Goal: Information Seeking & Learning: Learn about a topic

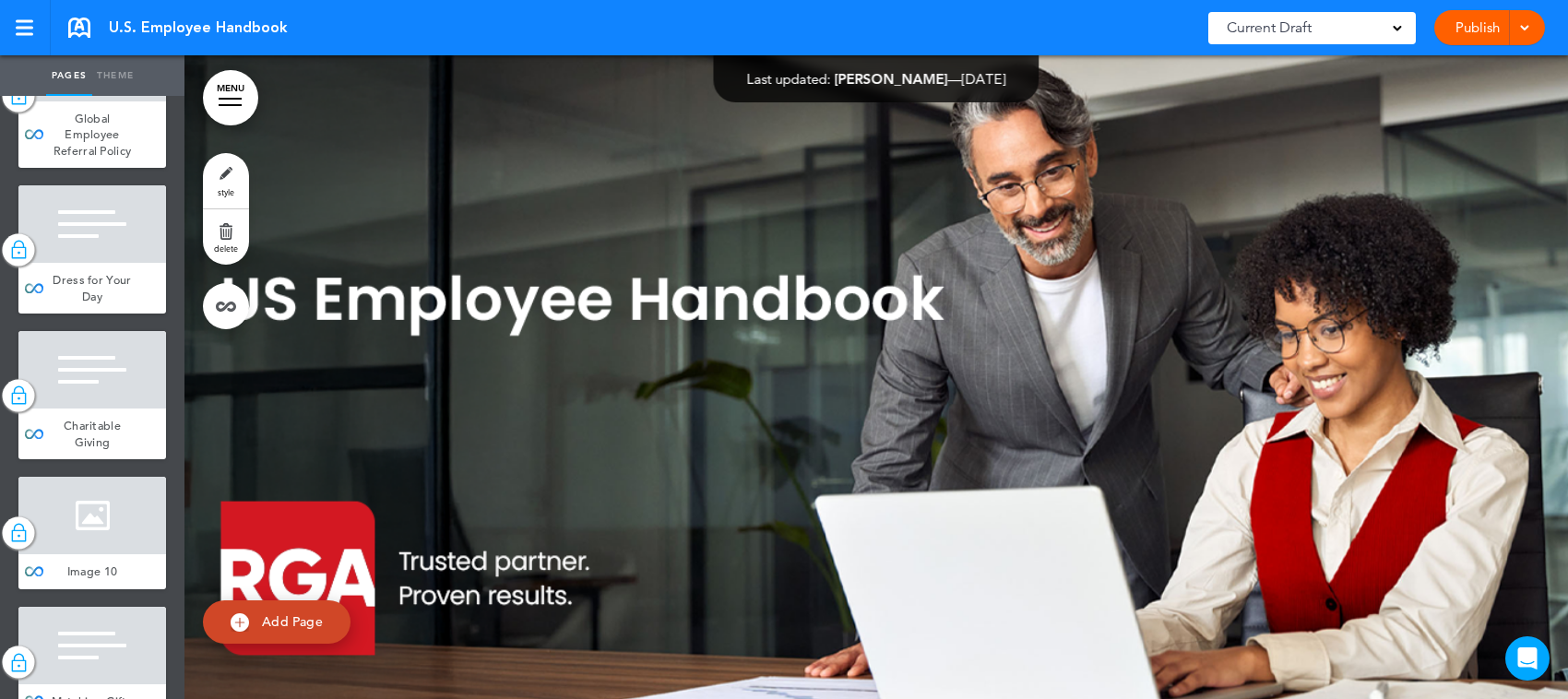
scroll to position [7606, 0]
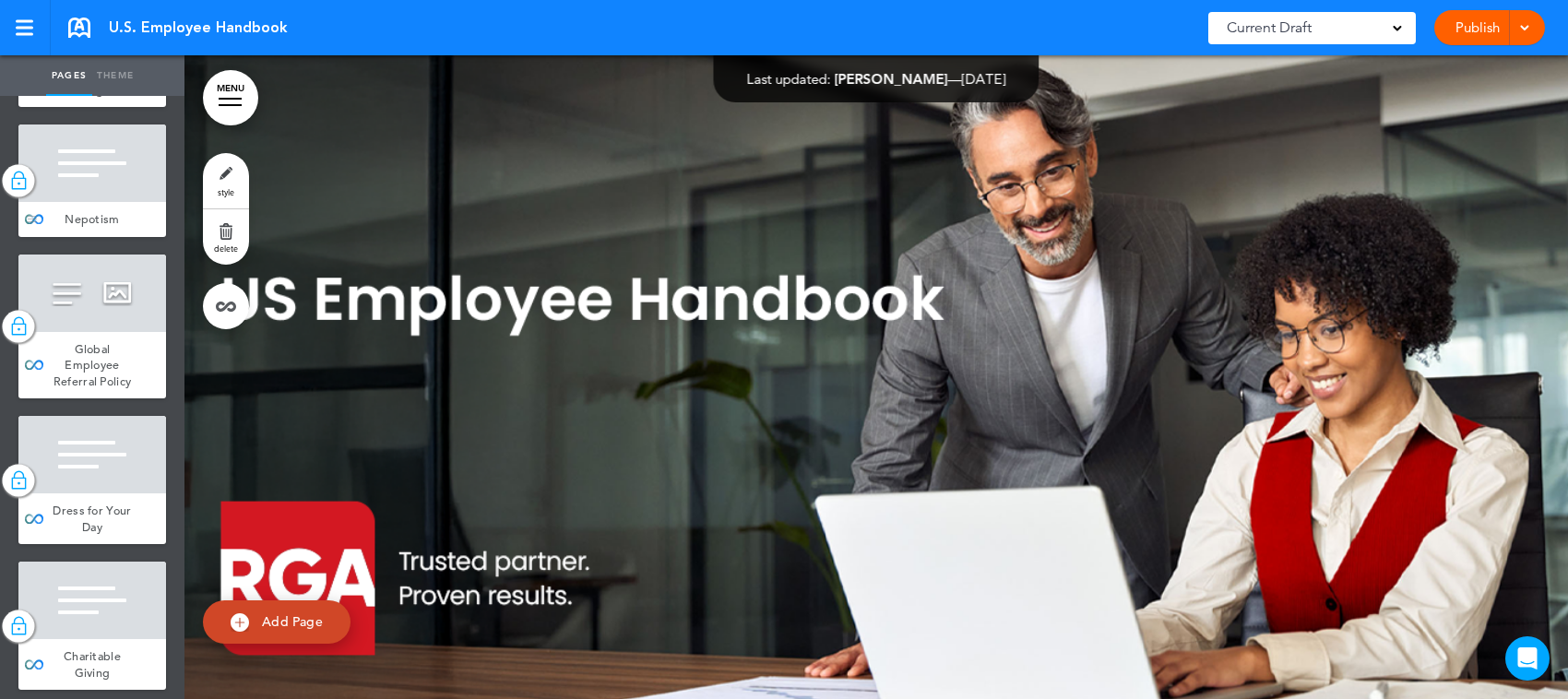
click at [93, 227] on span "Nepotism" at bounding box center [91, 219] width 54 height 16
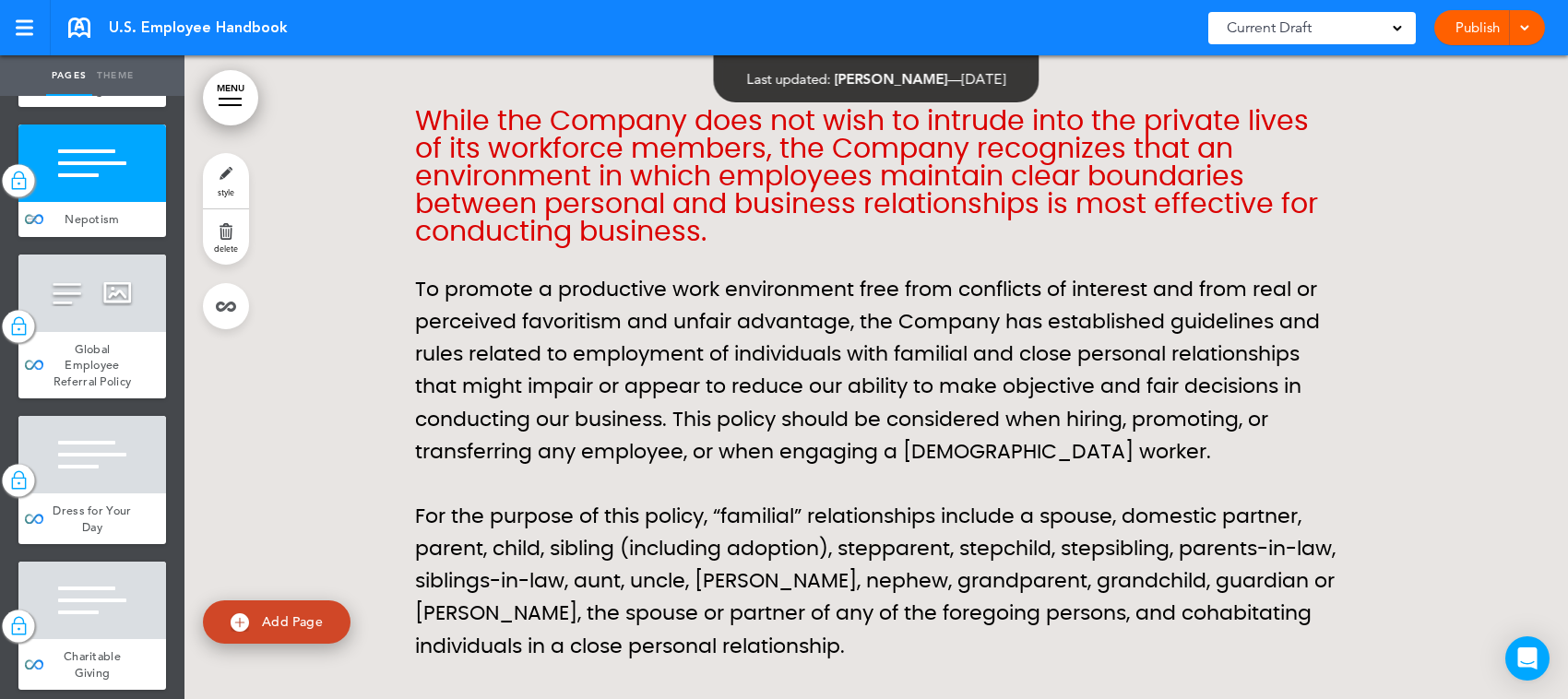
scroll to position [53009, 0]
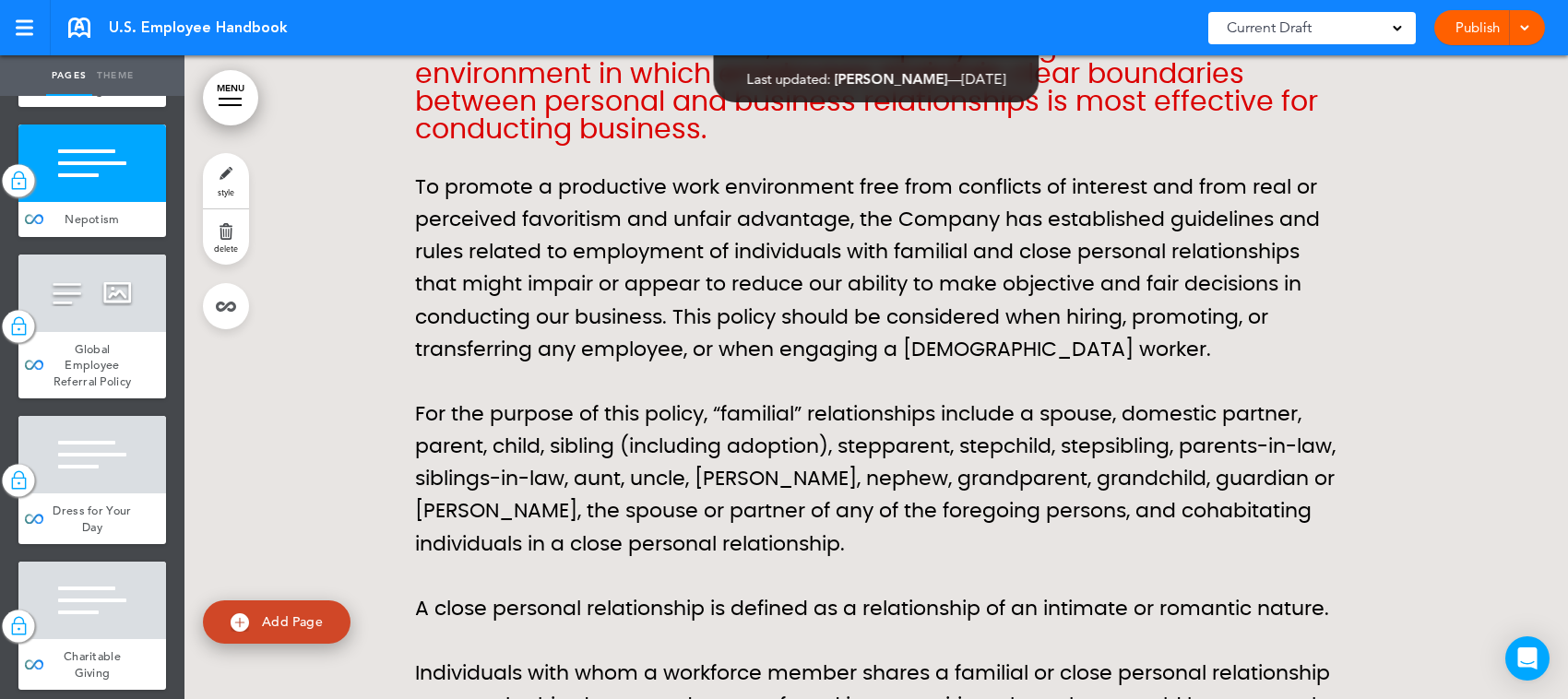
drag, startPoint x: 748, startPoint y: 164, endPoint x: 771, endPoint y: 134, distance: 37.8
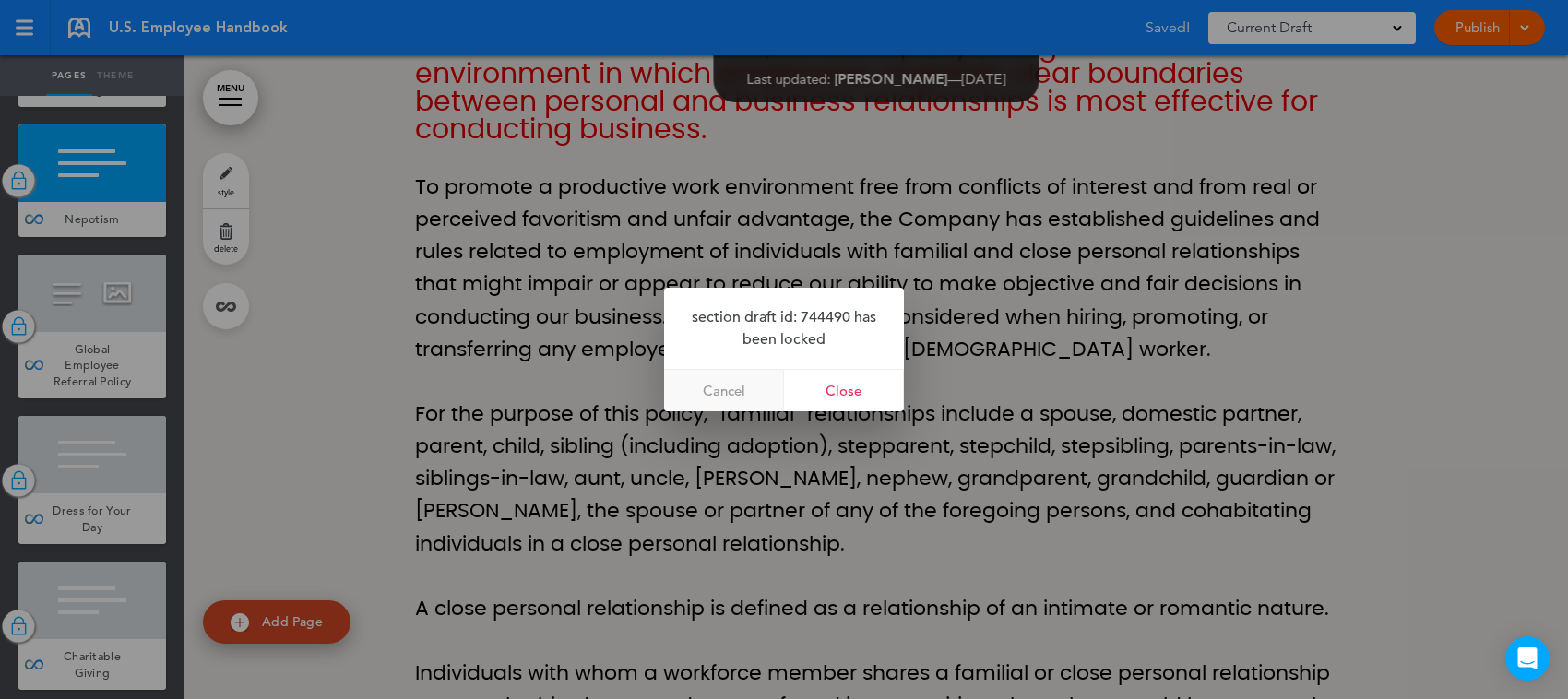
click at [726, 388] on link "Cancel" at bounding box center [724, 390] width 120 height 42
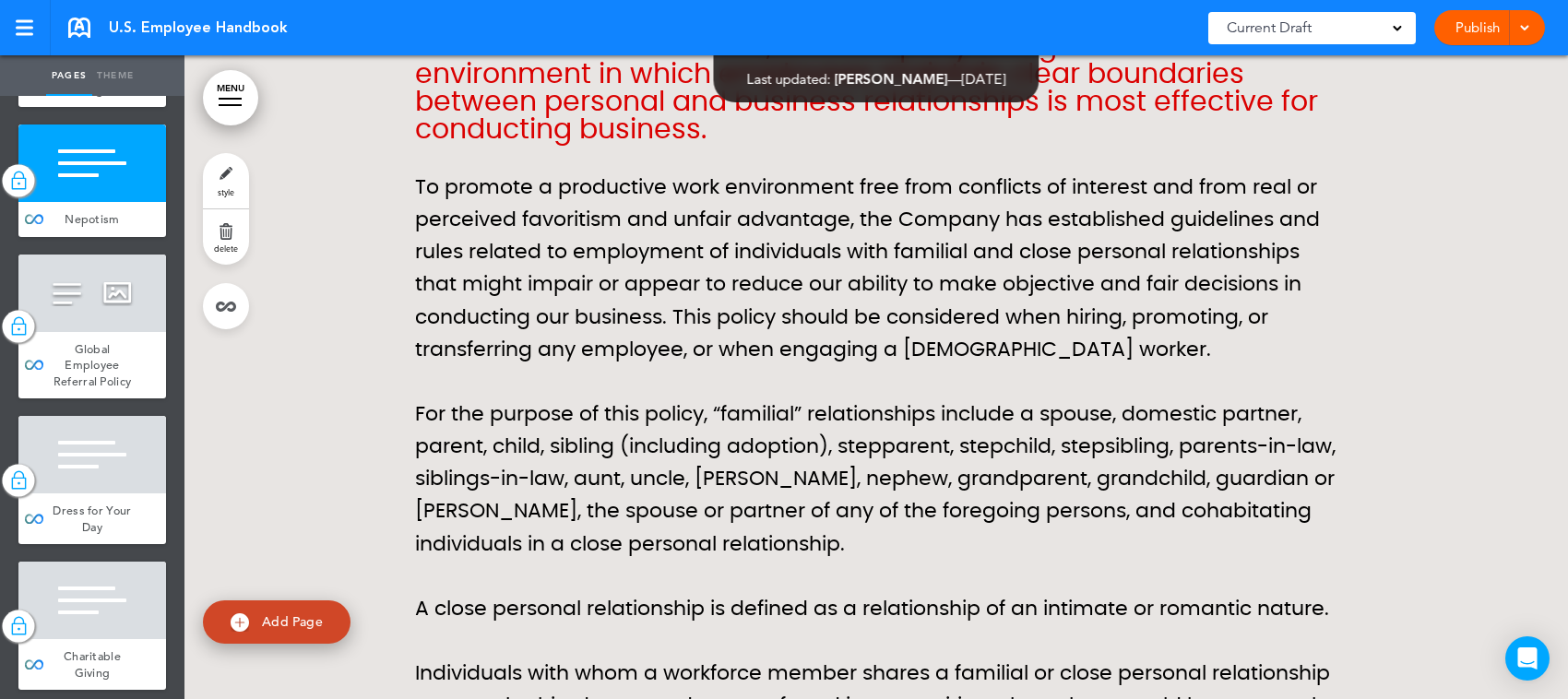
drag, startPoint x: 753, startPoint y: 157, endPoint x: 680, endPoint y: 145, distance: 74.0
click at [706, 144] on h6 "While the Company does not wish to intrude into the private lives of its workfo…" at bounding box center [876, 75] width 922 height 138
click at [708, 144] on h6 "While the Company does not wish to intrude into the private lives of its workfo…" at bounding box center [876, 75] width 922 height 138
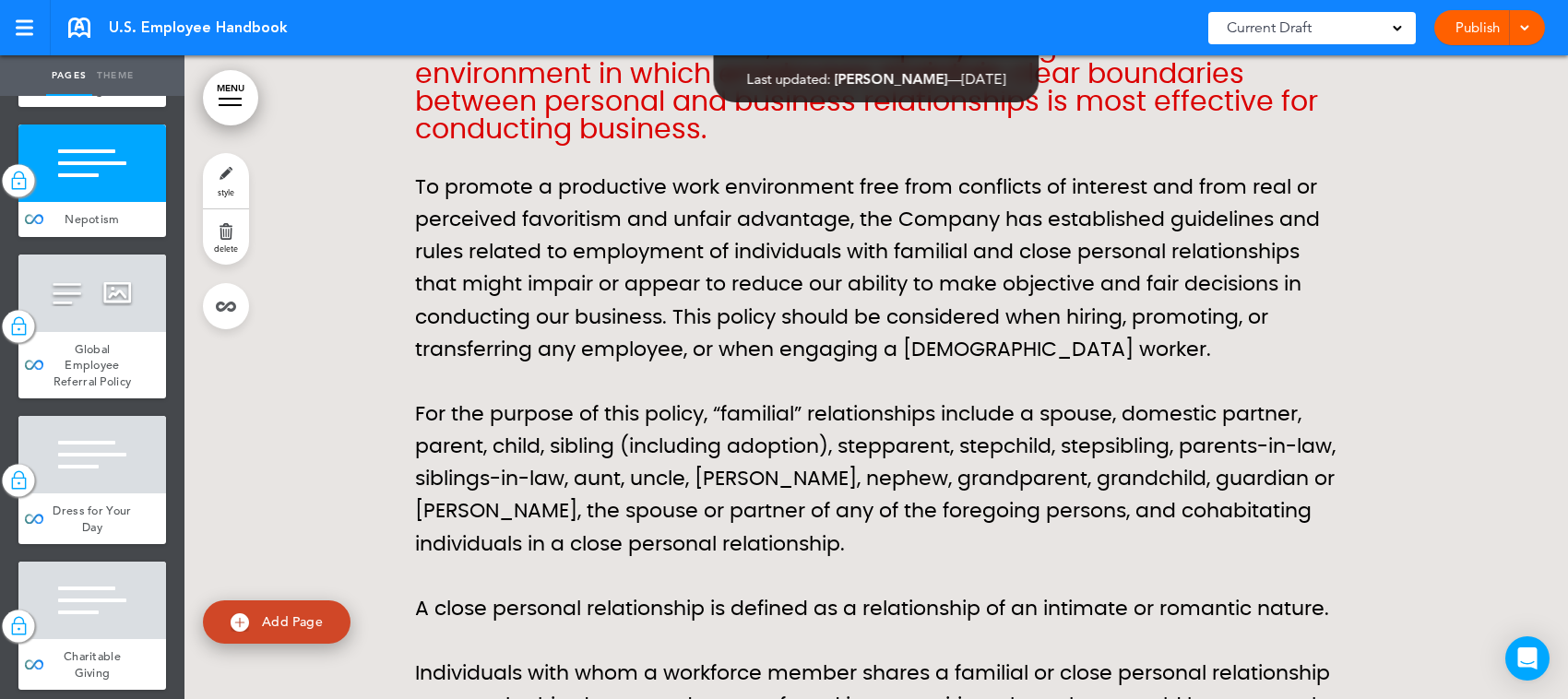
click at [708, 144] on h6 "While the Company does not wish to intrude into the private lives of its workfo…" at bounding box center [876, 75] width 922 height 138
click at [695, 144] on h6 "While the Company does not wish to intrude into the private lives of its workfo…" at bounding box center [876, 75] width 922 height 138
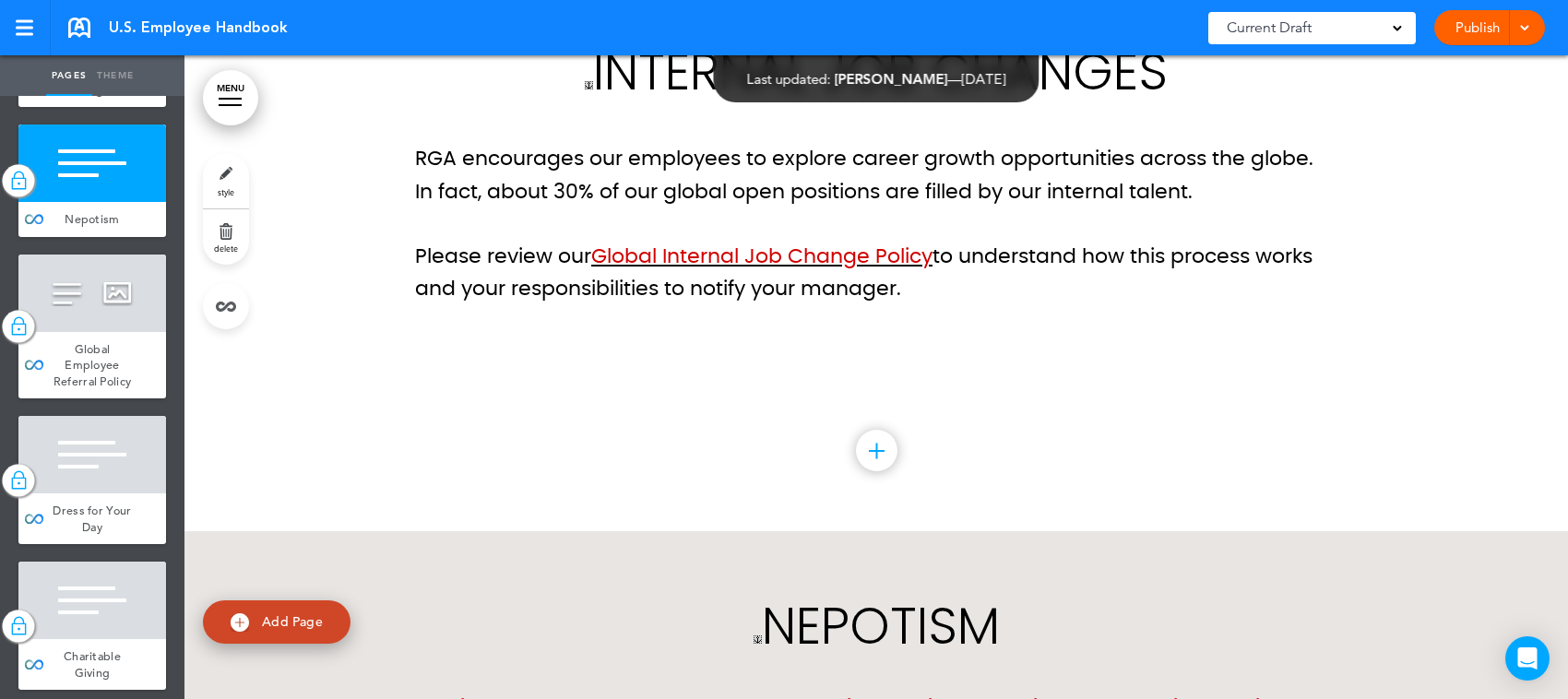
scroll to position [52202, 0]
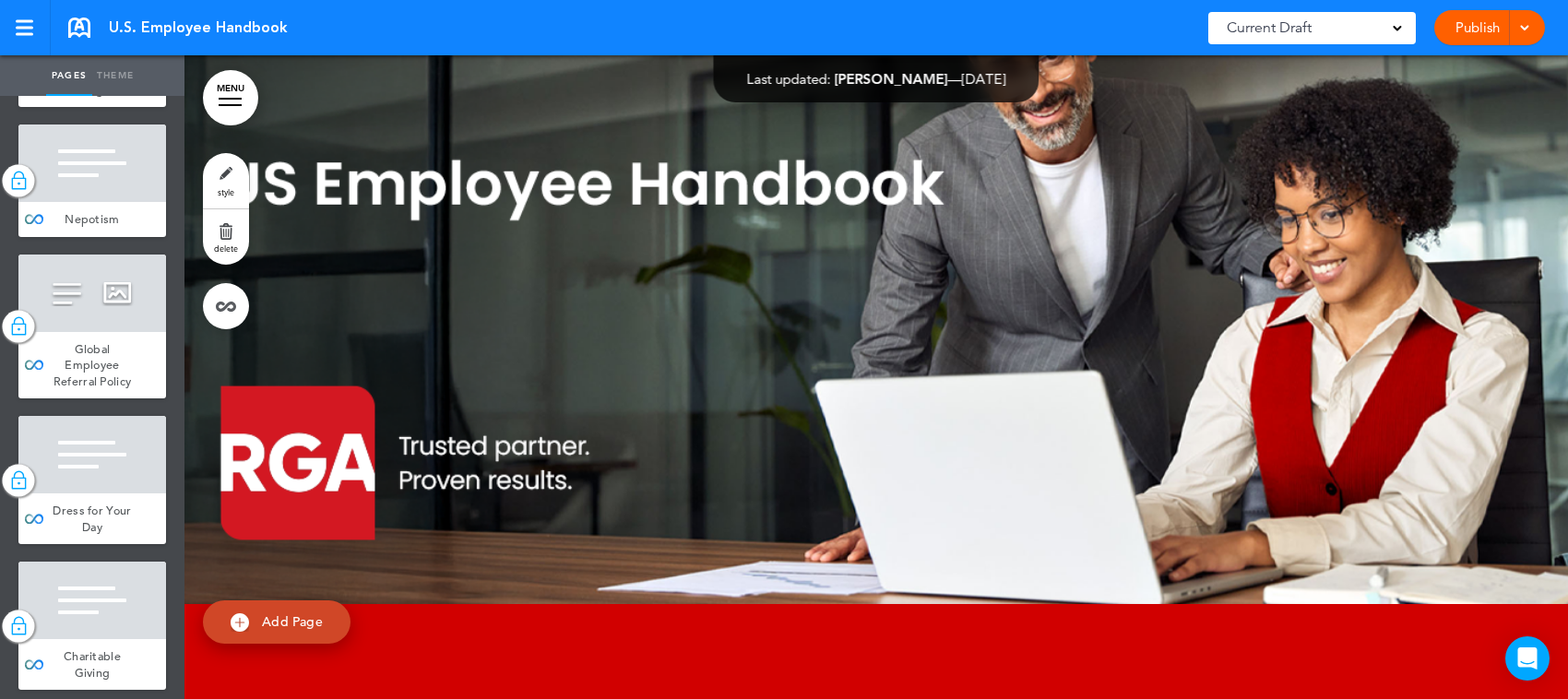
scroll to position [7722, 0]
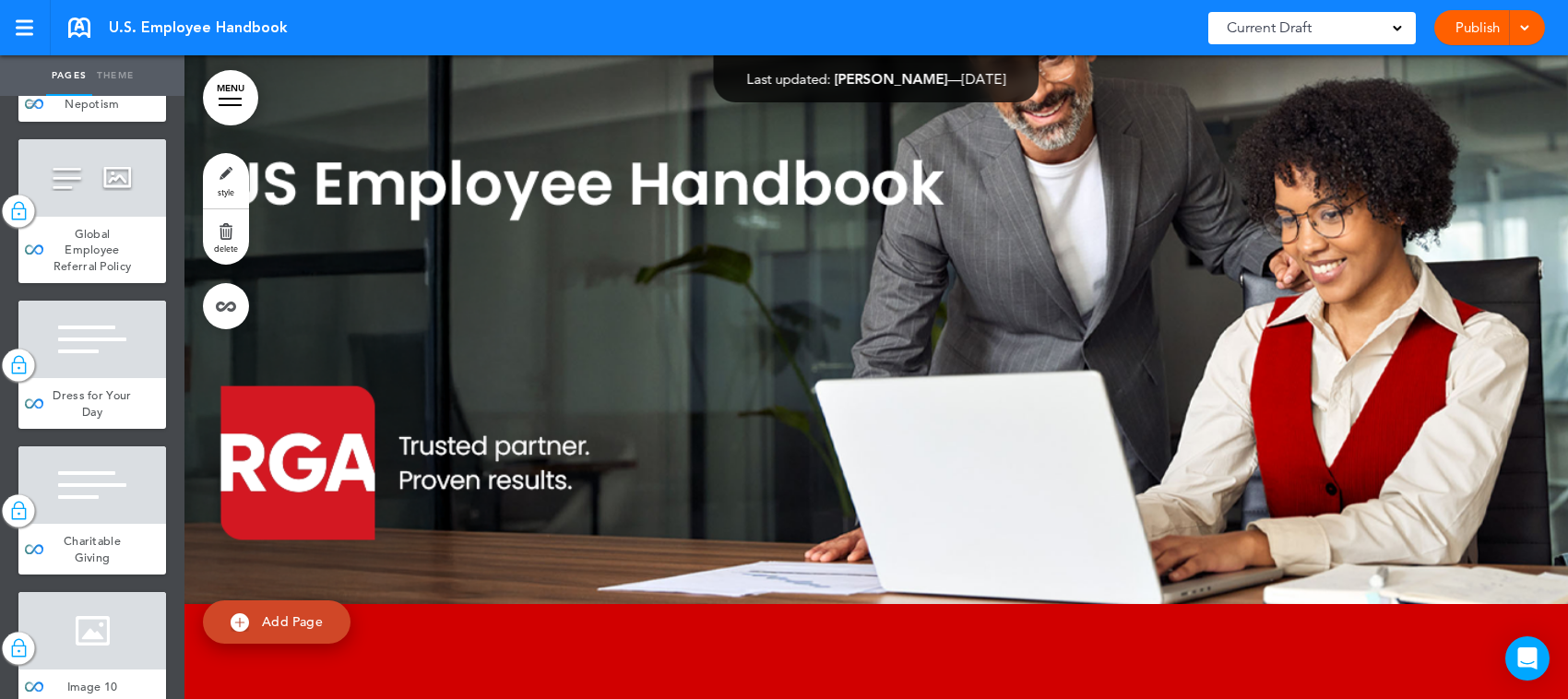
click at [116, 122] on div "Nepotism" at bounding box center [92, 104] width 148 height 35
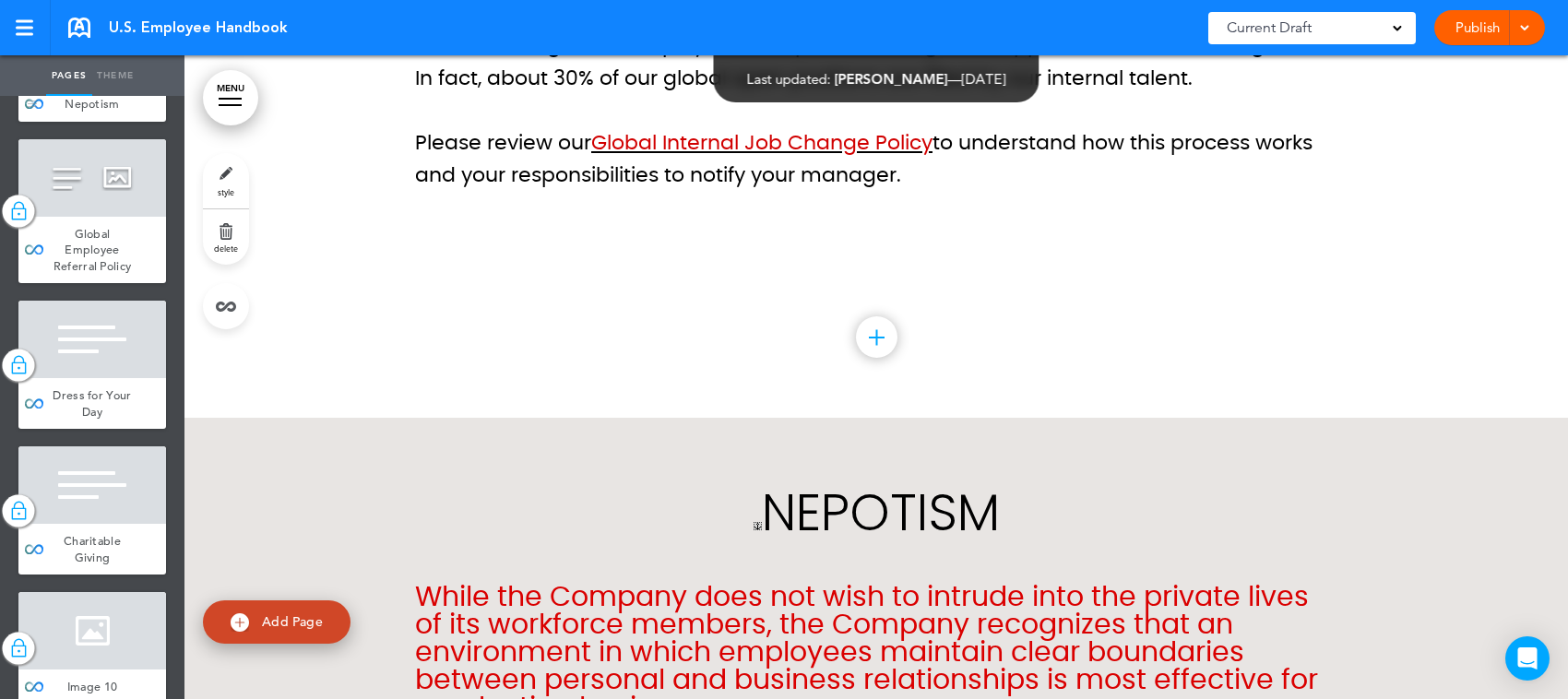
scroll to position [53009, 0]
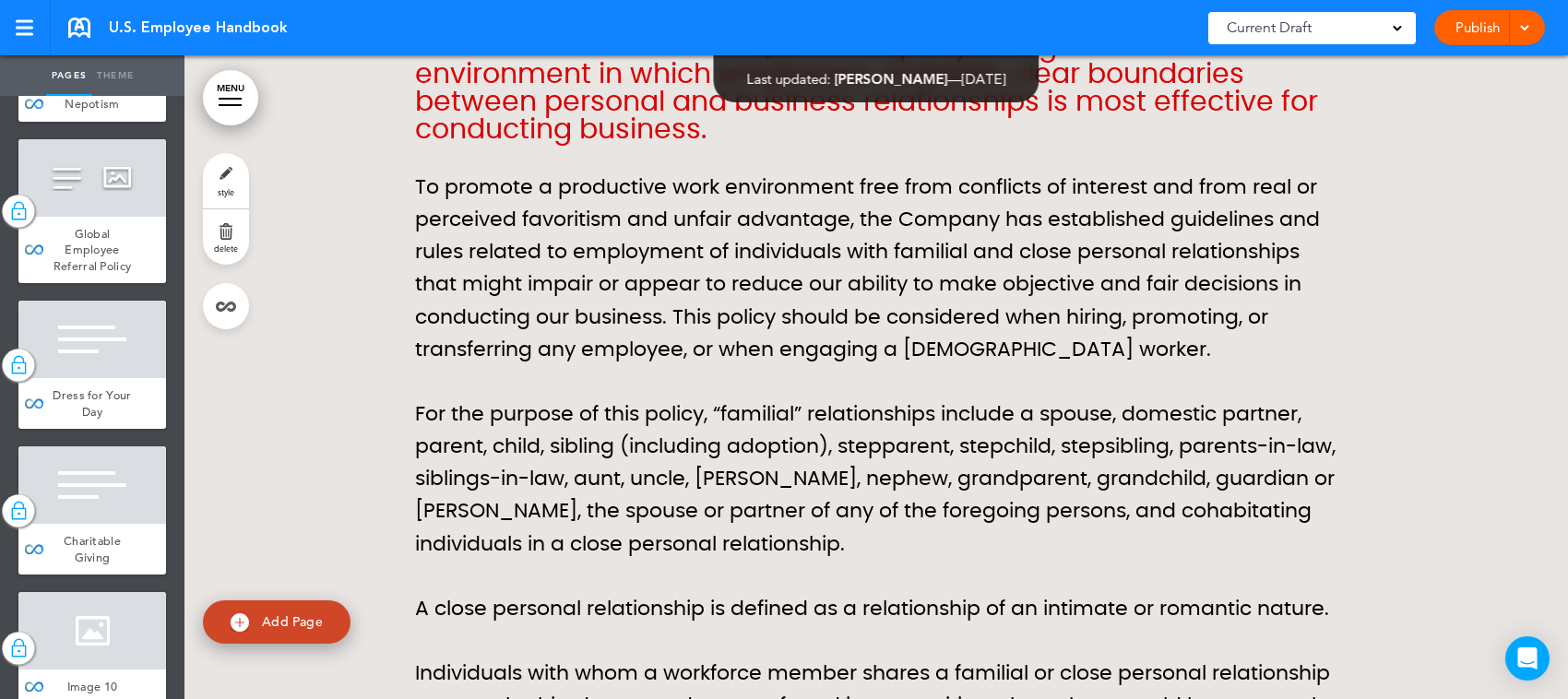
drag, startPoint x: 814, startPoint y: 159, endPoint x: 552, endPoint y: 424, distance: 372.7
click at [552, 367] on p "To promote a productive work environment free from conflicts of interest and fr…" at bounding box center [876, 268] width 922 height 194
